Goal: Task Accomplishment & Management: Manage account settings

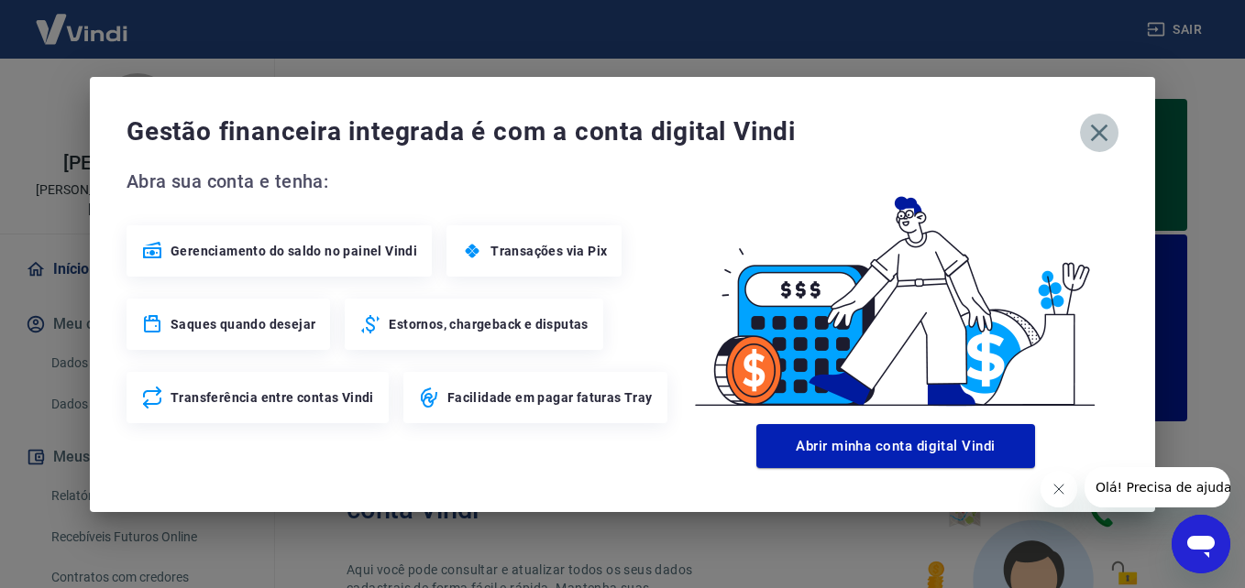
click at [1092, 126] on icon "button" at bounding box center [1099, 132] width 17 height 17
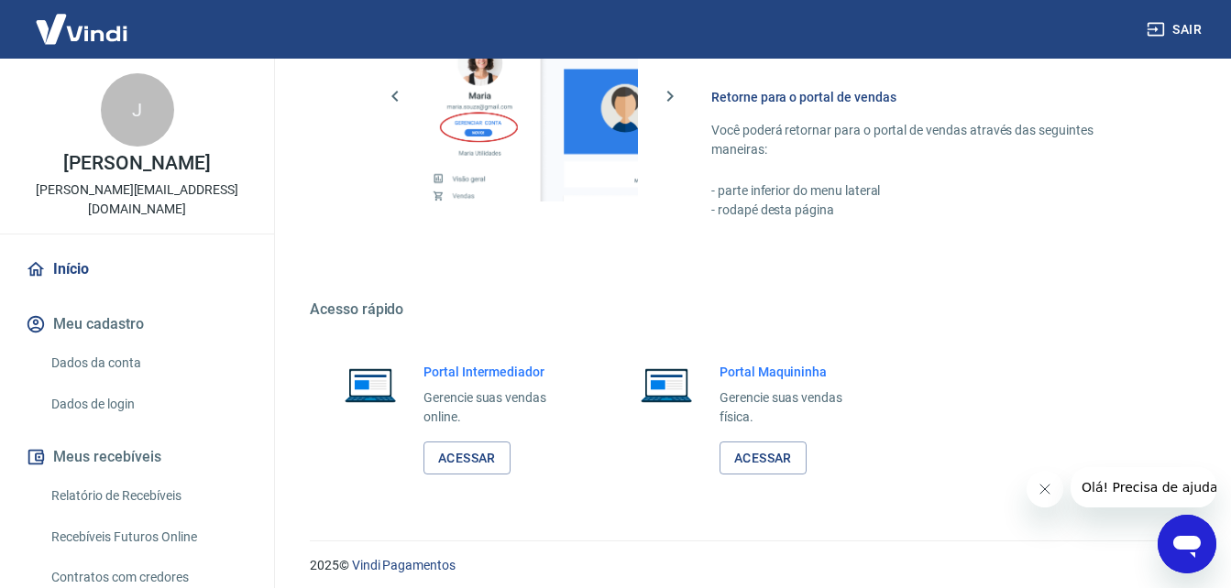
scroll to position [1241, 0]
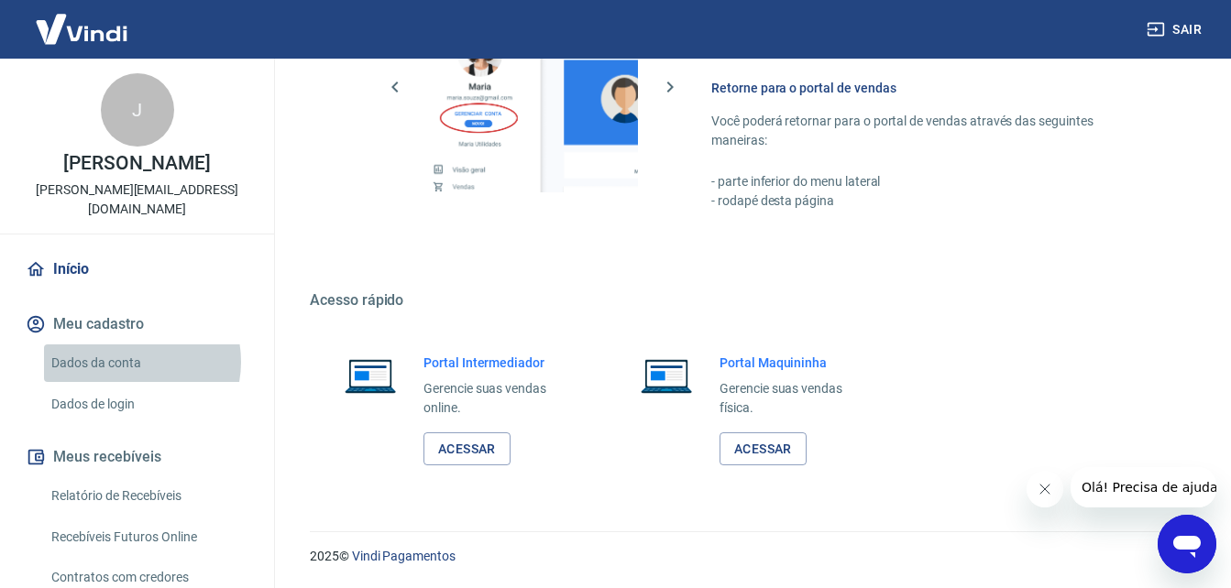
click at [127, 345] on link "Dados da conta" at bounding box center [148, 364] width 208 height 38
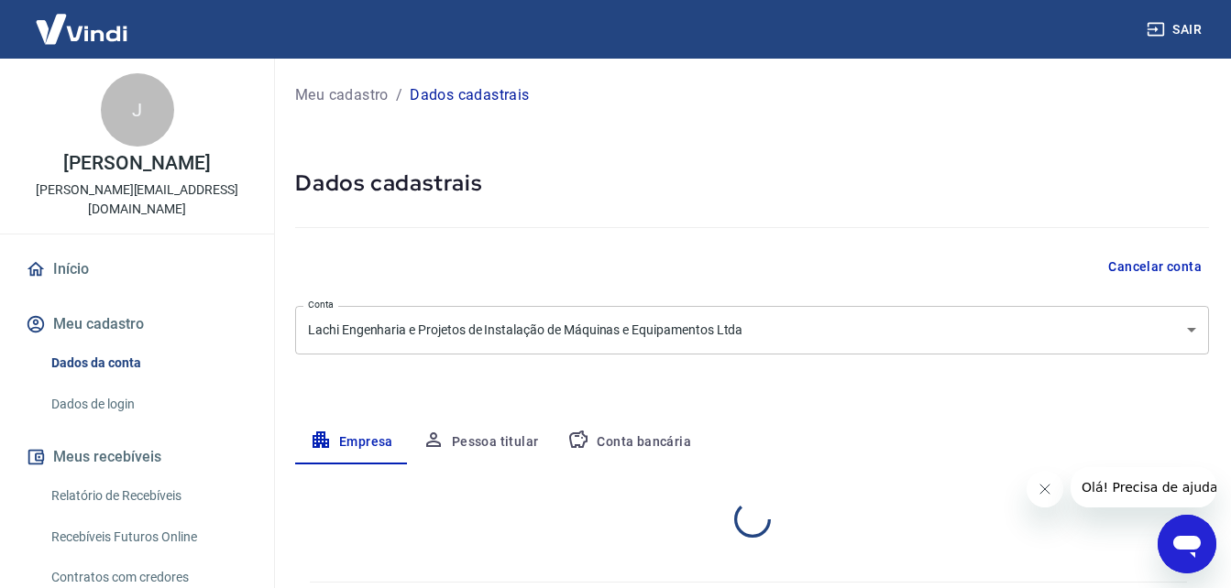
select select "AM"
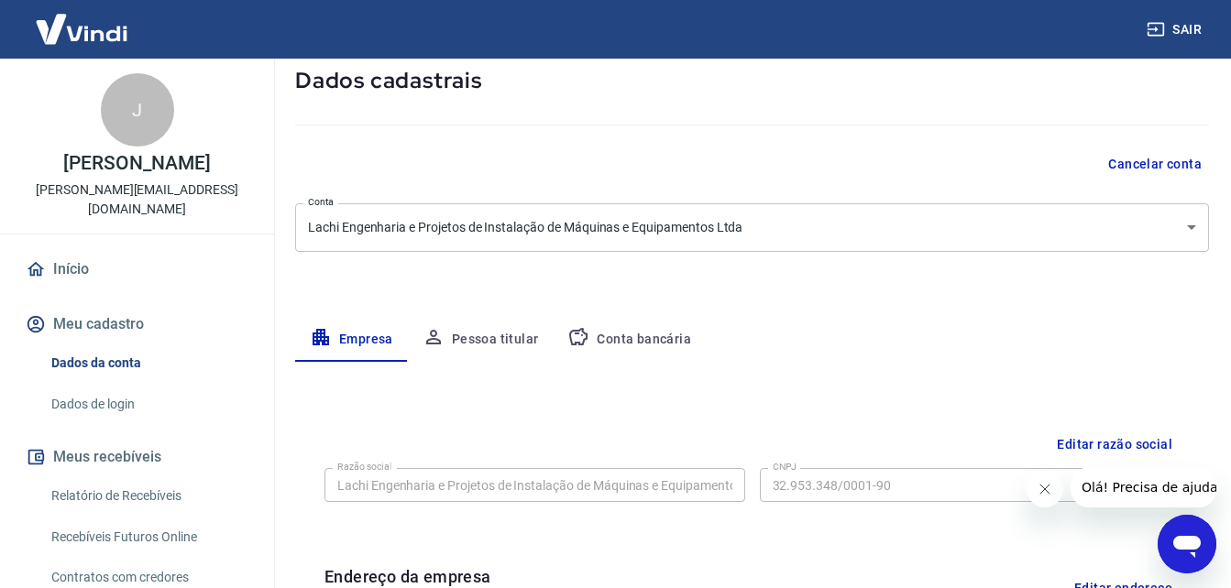
scroll to position [92, 0]
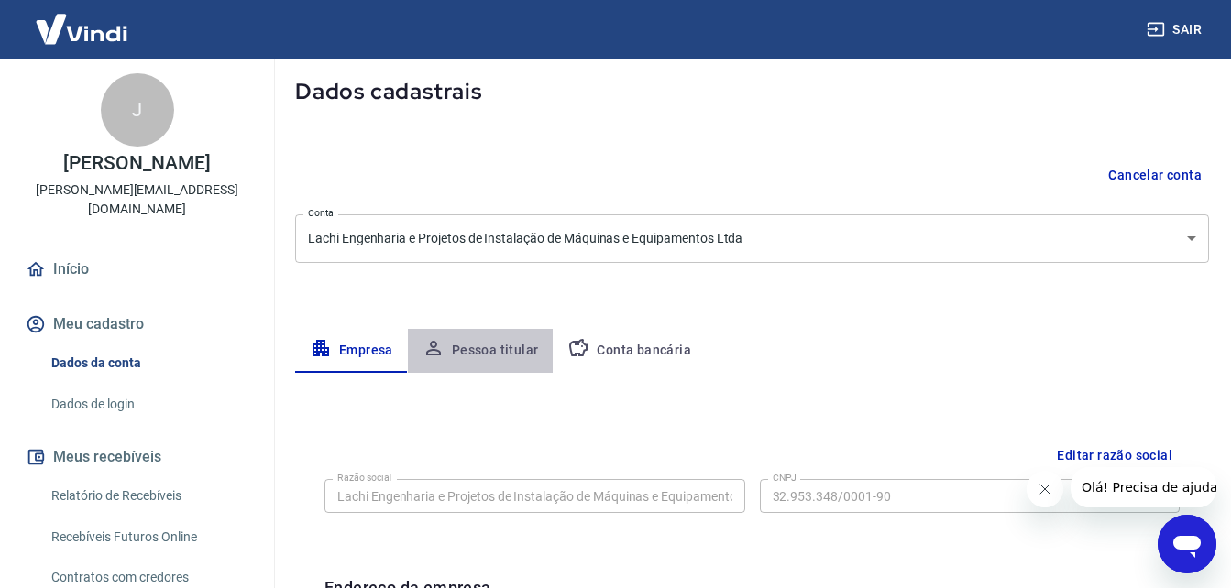
click at [480, 352] on button "Pessoa titular" at bounding box center [481, 351] width 146 height 44
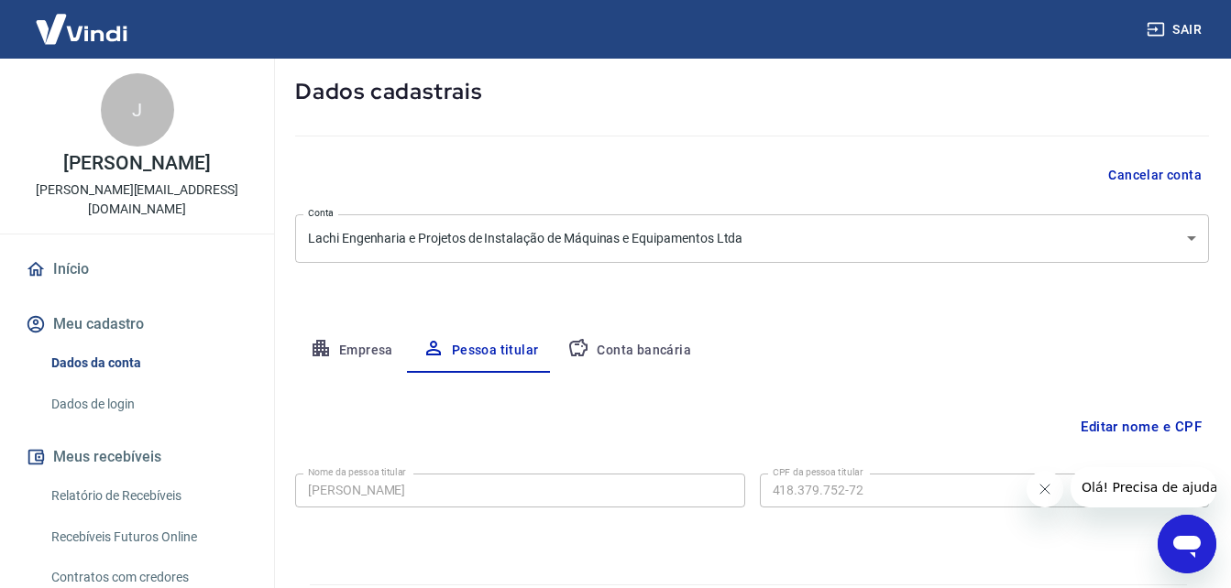
scroll to position [145, 0]
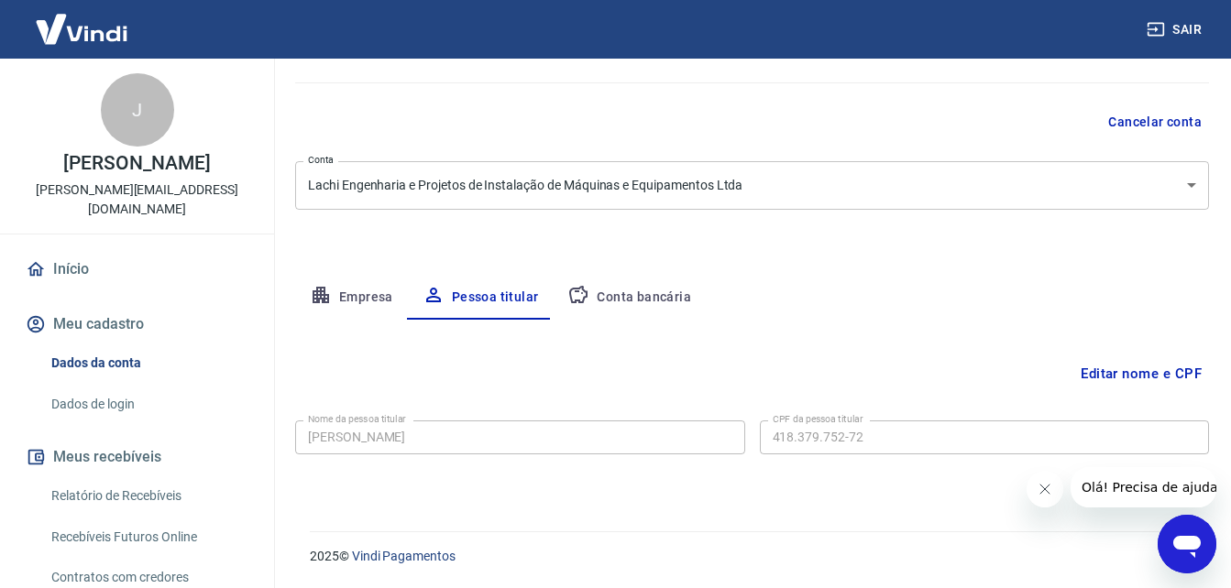
click at [651, 296] on button "Conta bancária" at bounding box center [629, 298] width 153 height 44
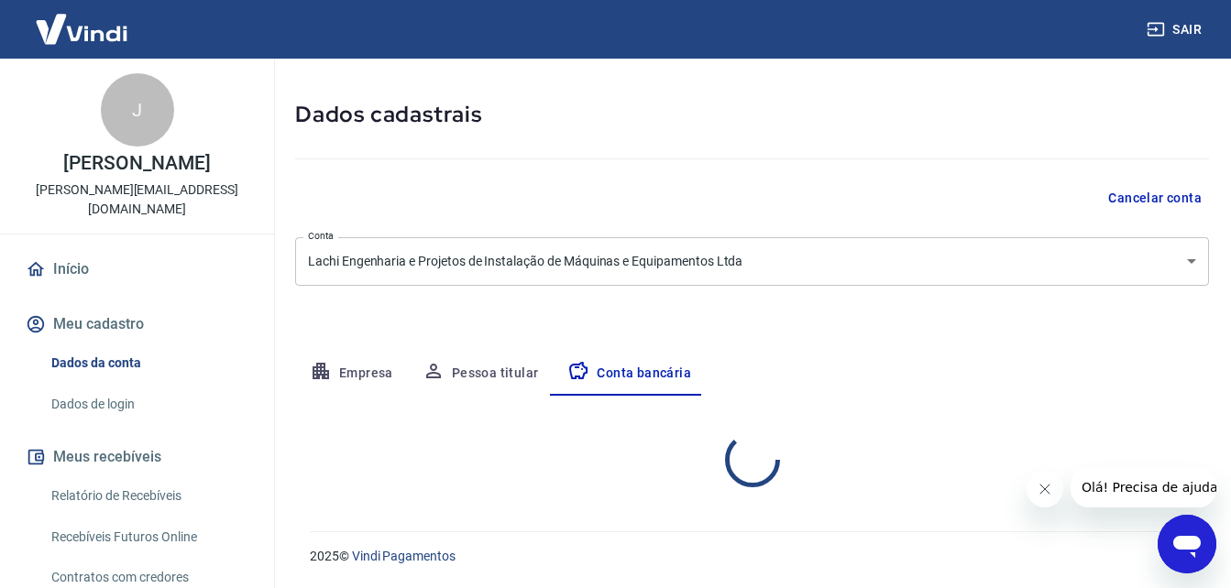
select select "1"
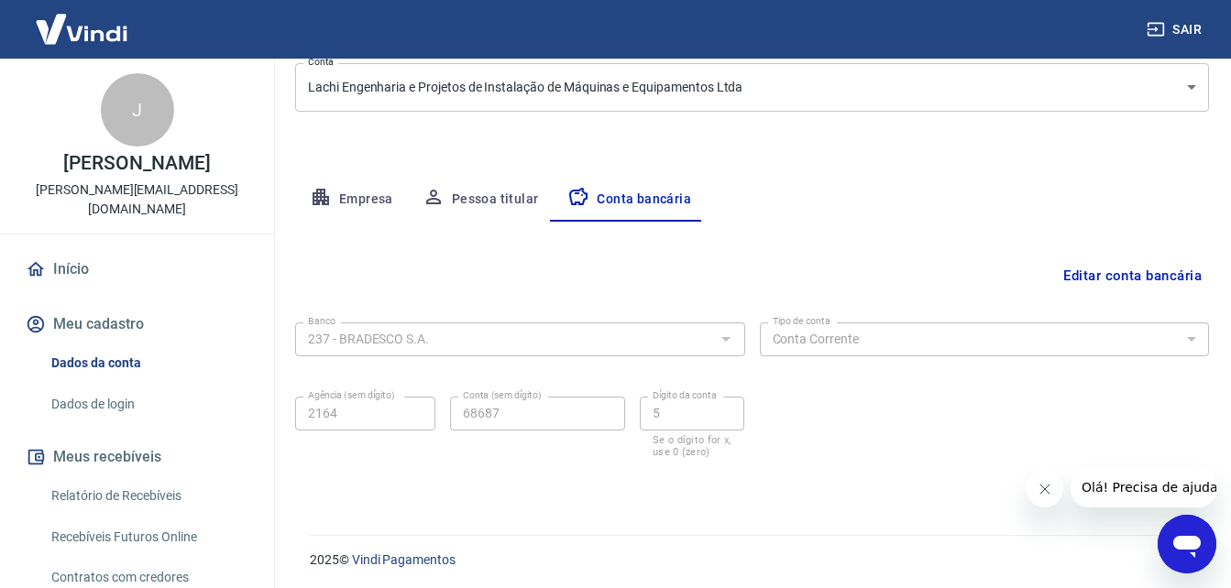
scroll to position [247, 0]
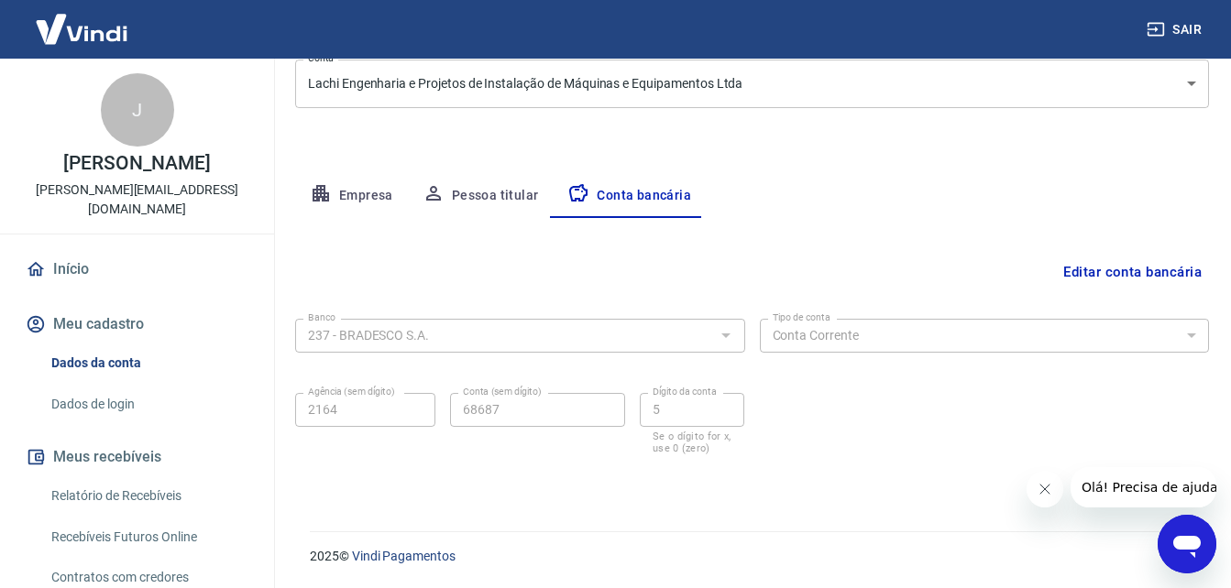
drag, startPoint x: 127, startPoint y: 478, endPoint x: 232, endPoint y: 476, distance: 104.5
click at [127, 478] on link "Relatório de Recebíveis" at bounding box center [148, 497] width 208 height 38
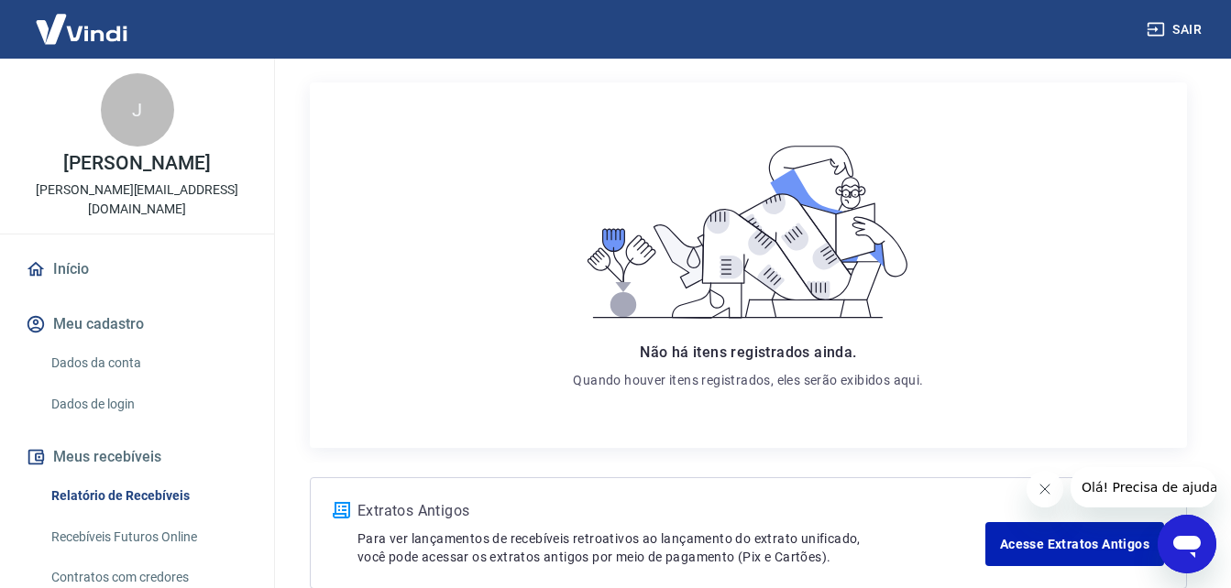
scroll to position [322, 0]
